Goal: Use online tool/utility: Utilize a website feature to perform a specific function

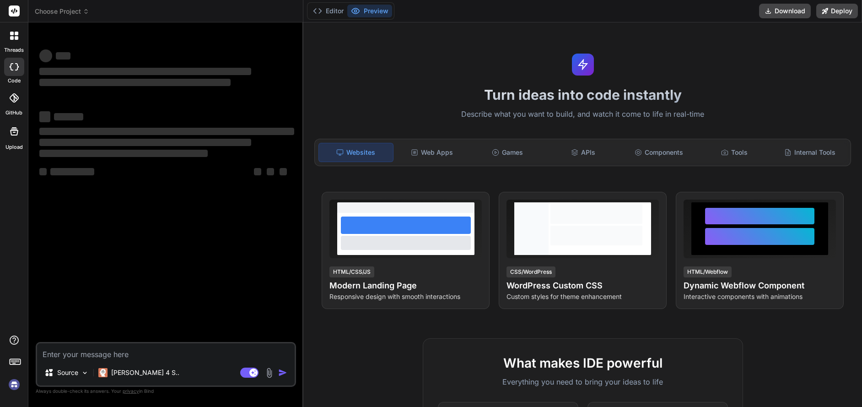
type textarea "x"
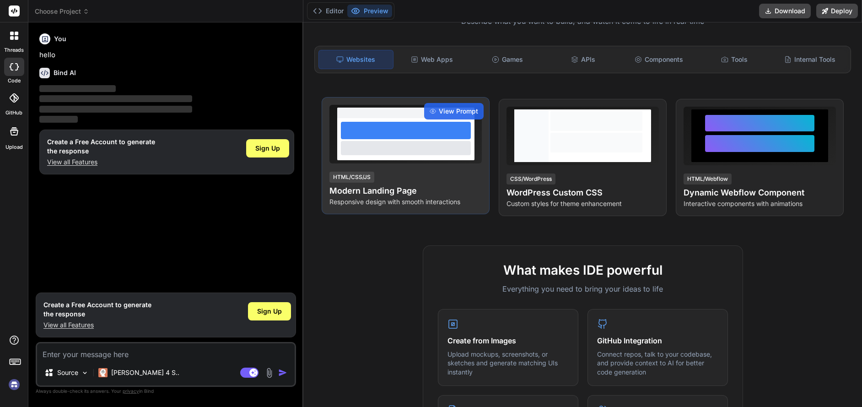
scroll to position [229, 0]
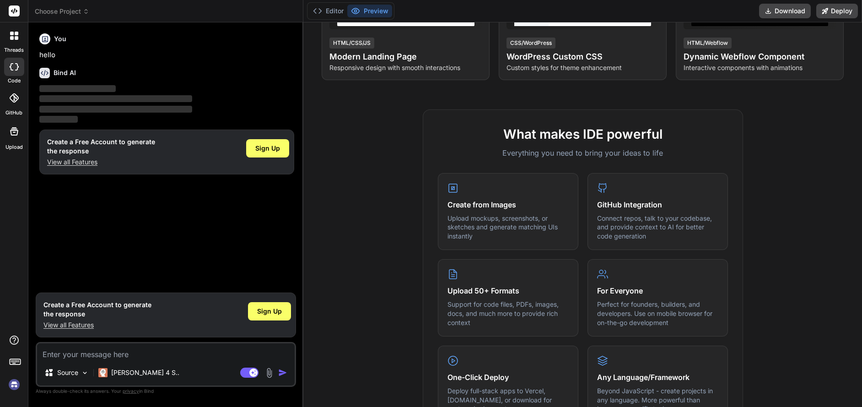
click at [89, 356] on textarea at bounding box center [166, 351] width 258 height 16
type textarea "un your program with the earthquake input file "quiz2.atom". There is a comment…"
type textarea "x"
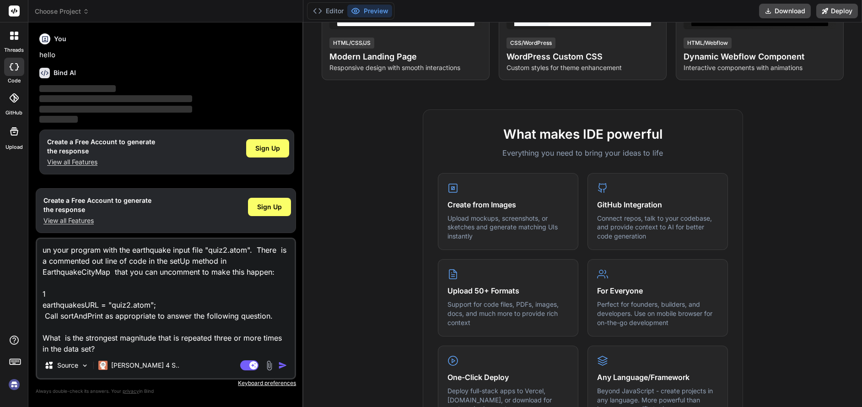
scroll to position [1, 0]
type textarea "un your program with the earthquake input file "quiz2.atom". There is a comment…"
click at [282, 361] on img "button" at bounding box center [282, 364] width 9 height 9
click at [278, 360] on button "button" at bounding box center [284, 364] width 13 height 9
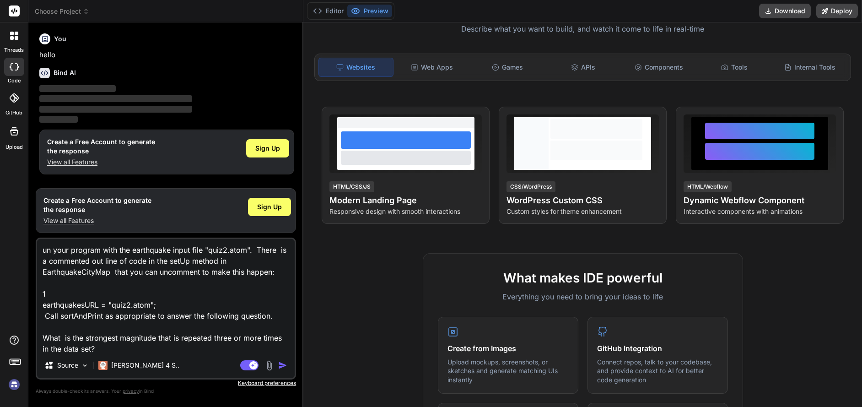
scroll to position [0, 0]
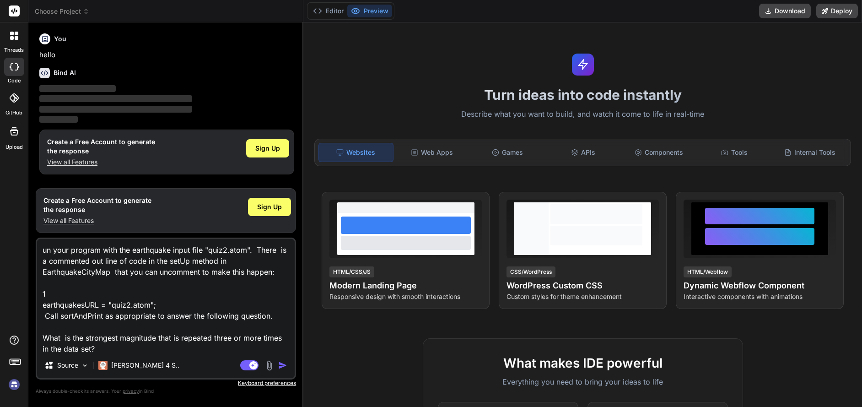
click at [578, 66] on icon at bounding box center [582, 64] width 11 height 11
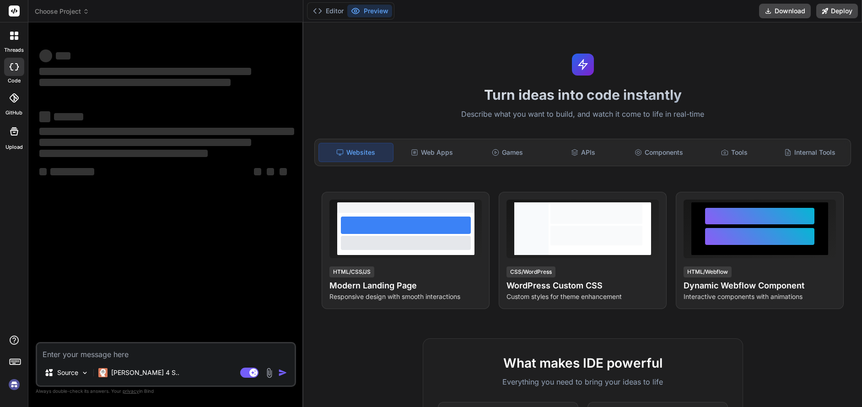
type textarea "x"
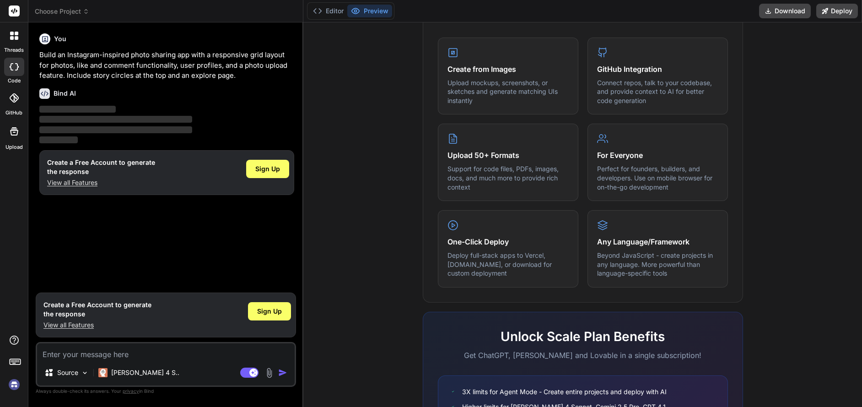
scroll to position [366, 0]
